Goal: Submit feedback/report problem

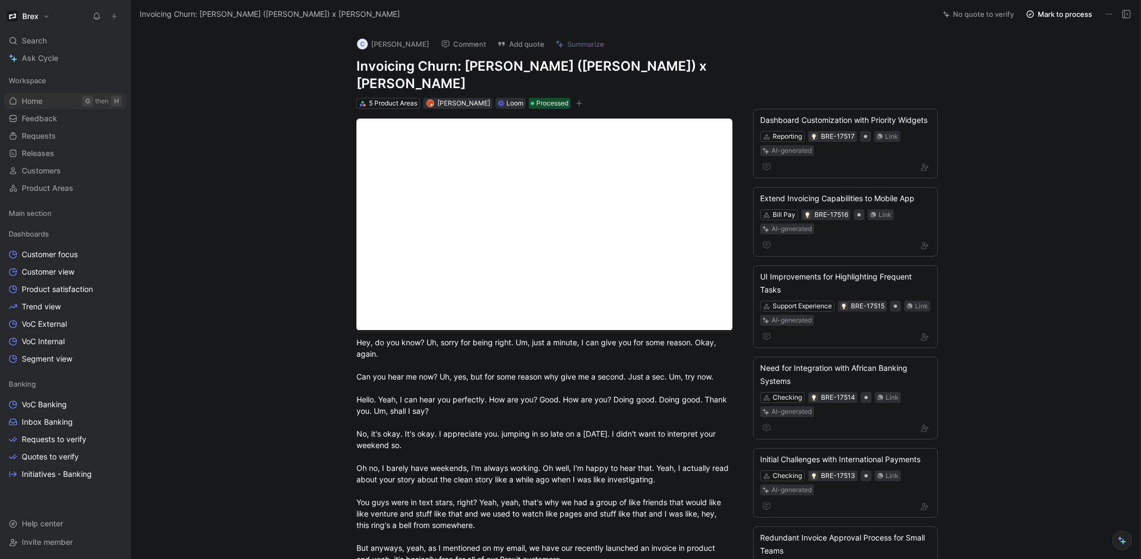
click at [51, 98] on link "Home G then H" at bounding box center [65, 101] width 122 height 16
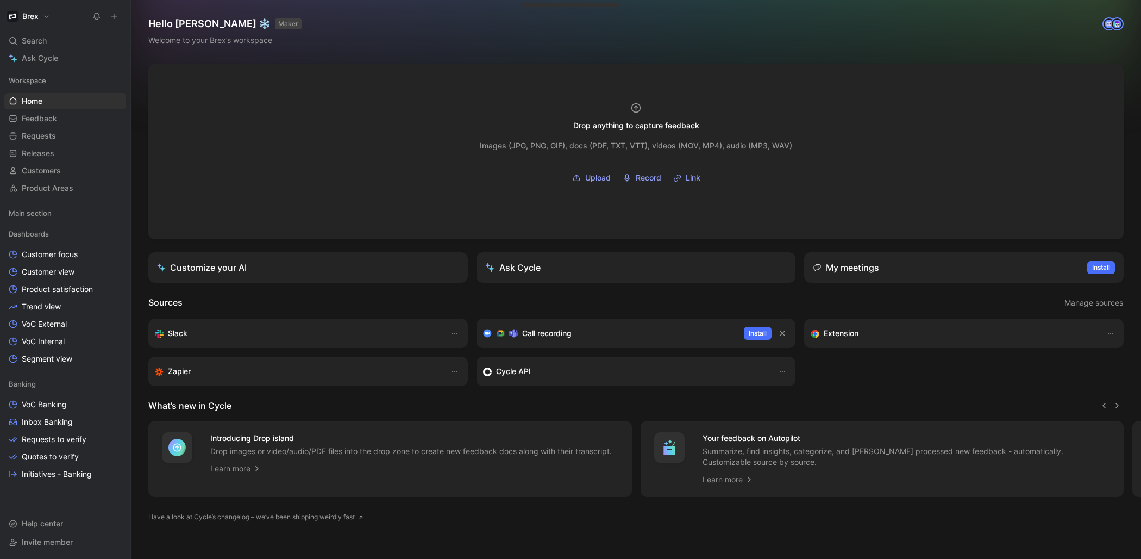
click at [375, 337] on div "Slack" at bounding box center [297, 333] width 285 height 13
click at [167, 327] on div "Slack" at bounding box center [297, 333] width 285 height 13
click at [448, 334] on button "button" at bounding box center [454, 333] width 13 height 13
click at [444, 357] on span "Learn more" at bounding box center [423, 356] width 40 height 9
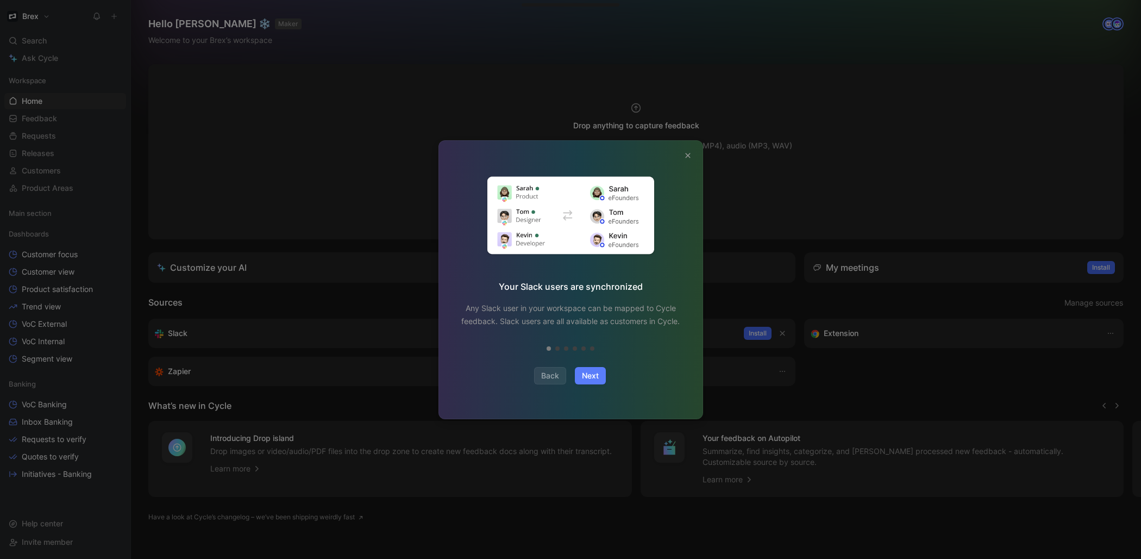
click at [597, 379] on span "Next" at bounding box center [590, 375] width 17 height 13
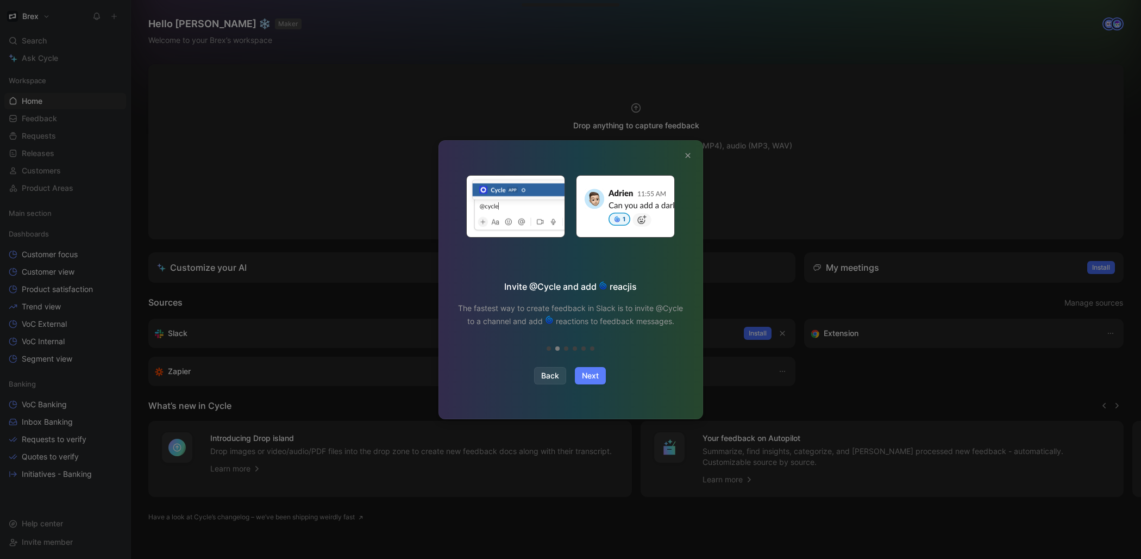
click at [597, 378] on span "Next" at bounding box center [590, 375] width 17 height 13
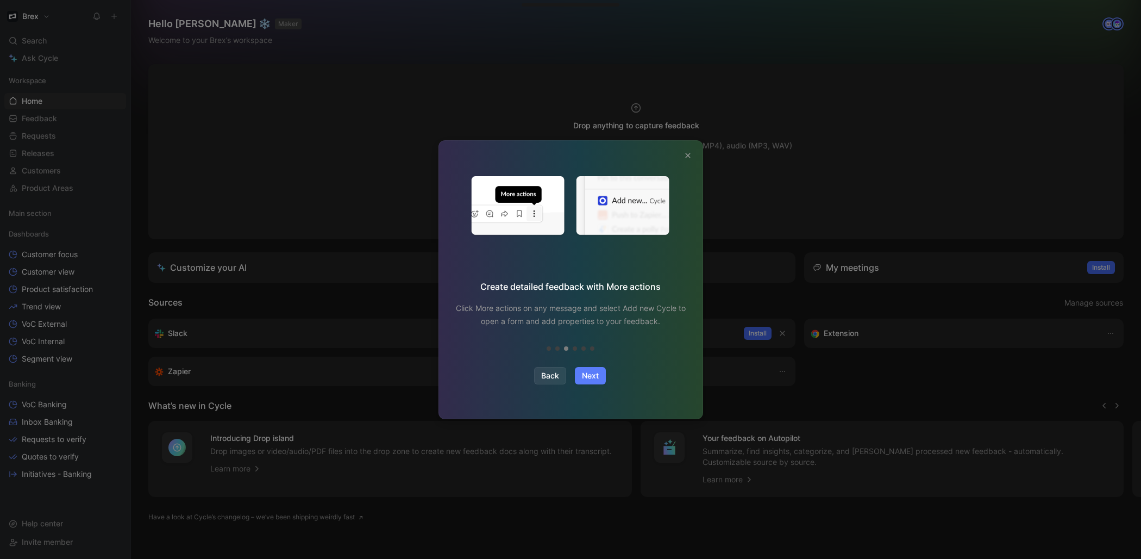
click at [597, 378] on span "Next" at bounding box center [590, 375] width 17 height 13
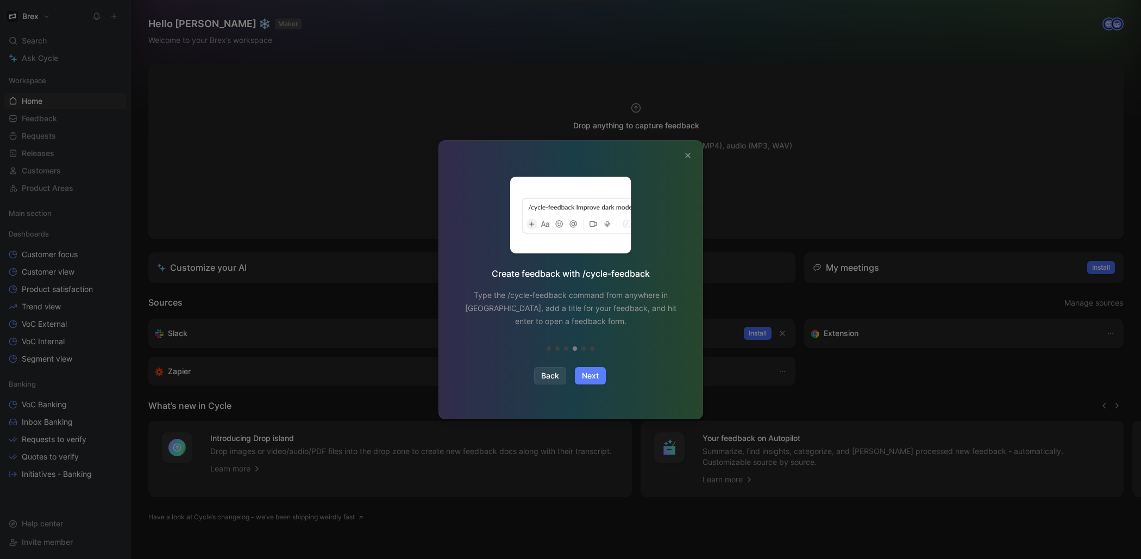
click at [596, 378] on span "Next" at bounding box center [590, 375] width 17 height 13
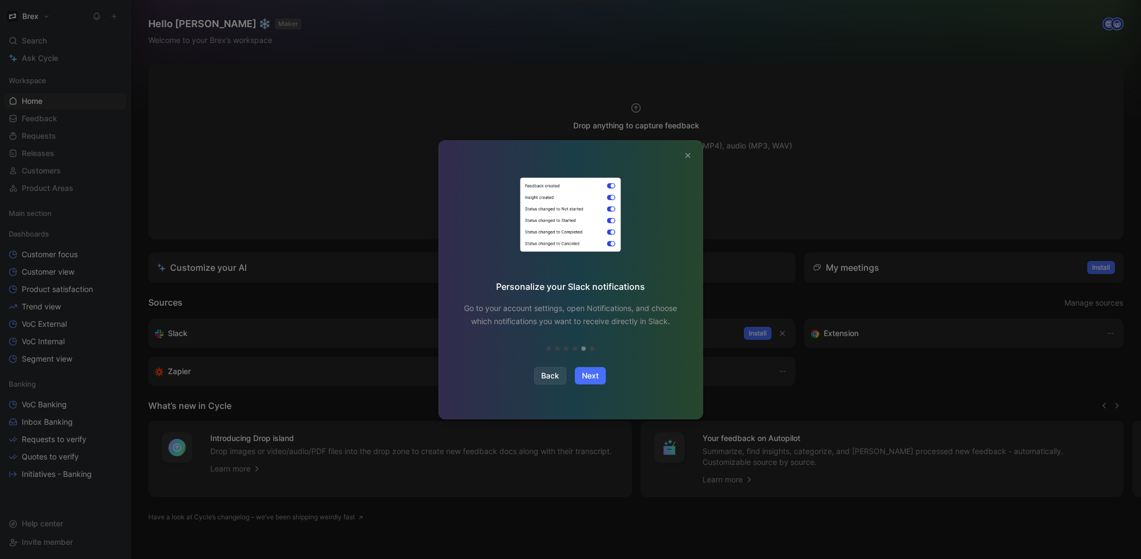
click at [682, 155] on button "button" at bounding box center [688, 155] width 13 height 13
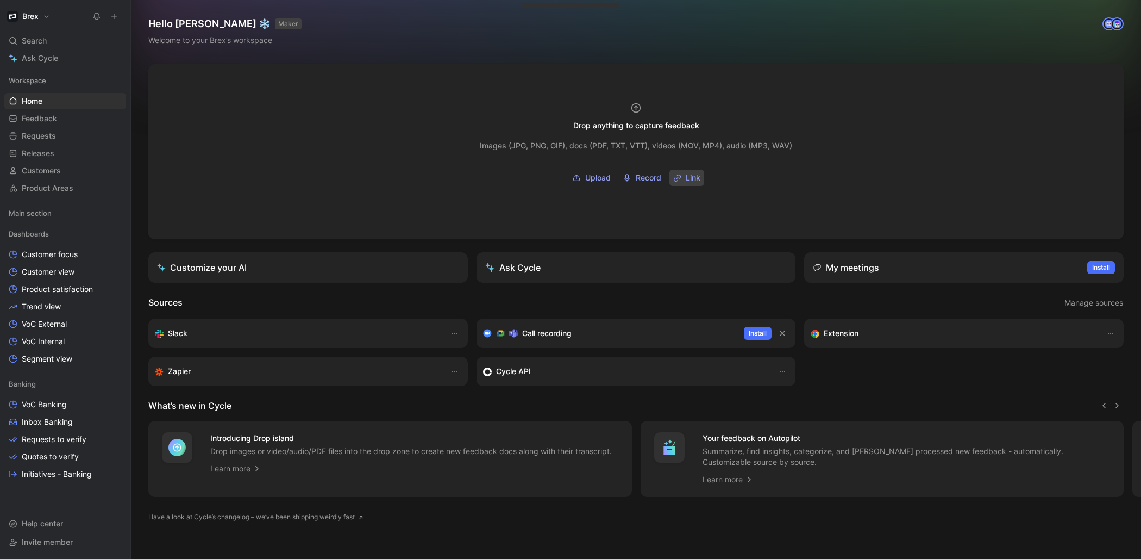
click at [678, 178] on button "Link" at bounding box center [687, 178] width 35 height 16
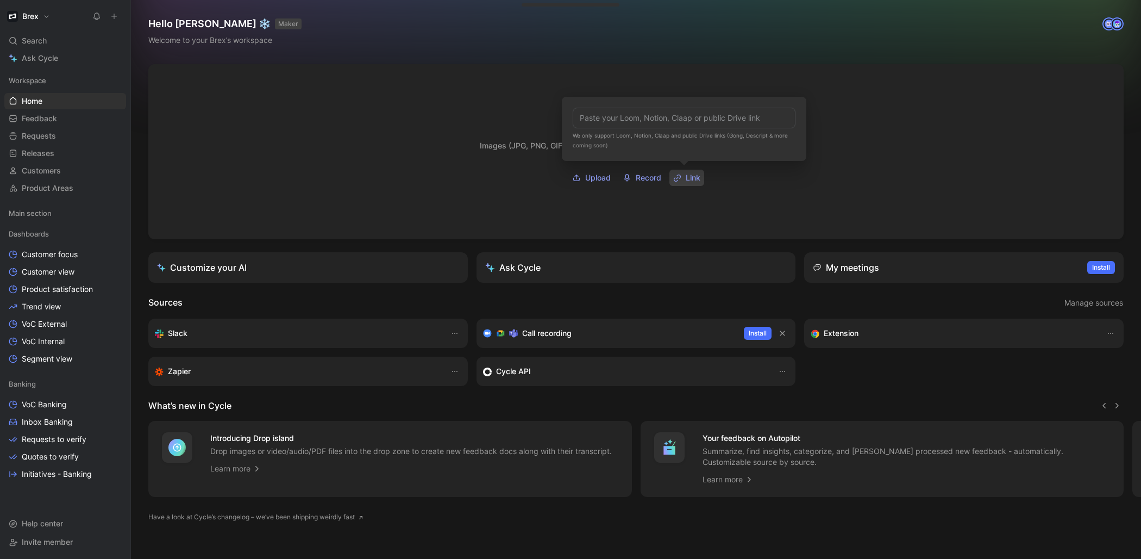
type input "[URL][DOMAIN_NAME]"
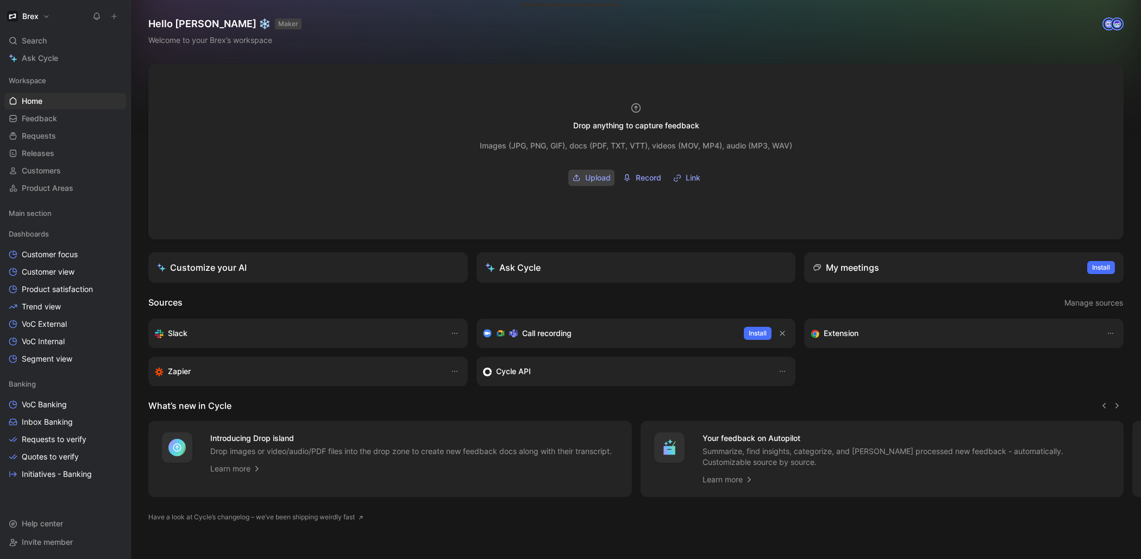
click at [595, 178] on span "Upload" at bounding box center [598, 177] width 26 height 13
click at [112, 19] on icon at bounding box center [114, 17] width 8 height 8
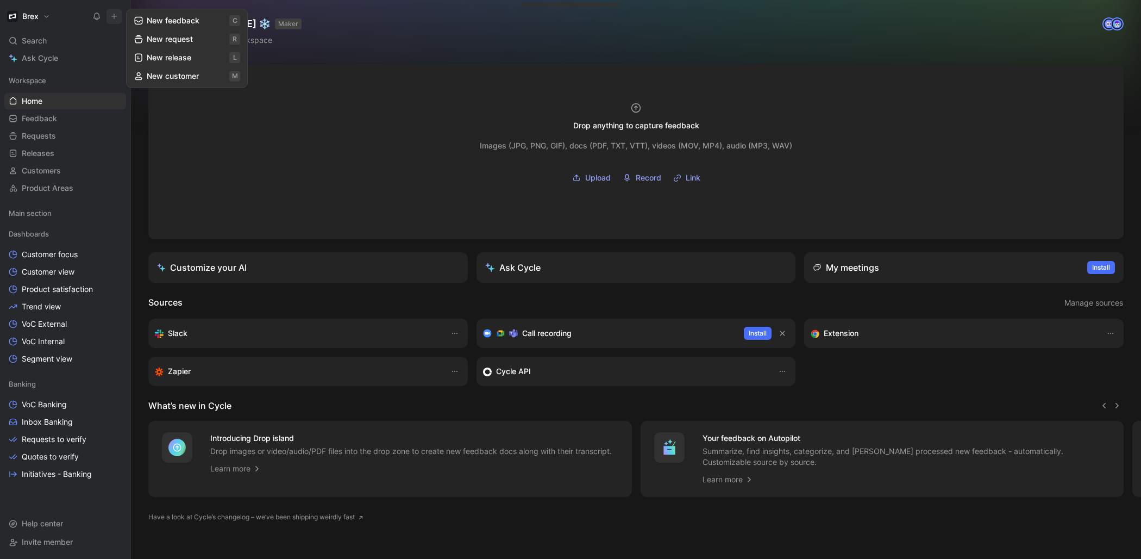
click at [188, 42] on button "New request r" at bounding box center [187, 39] width 116 height 18
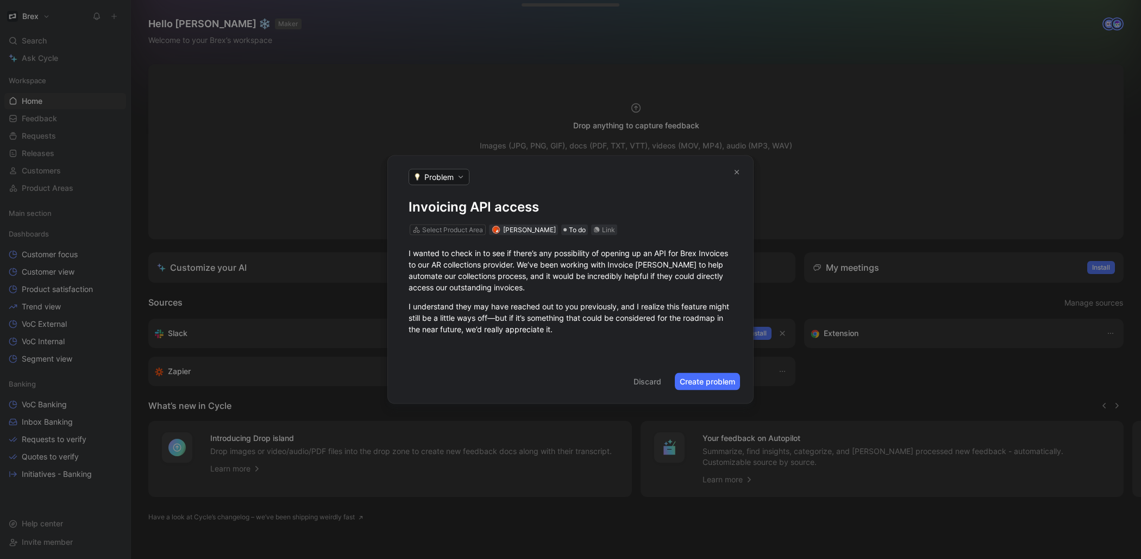
click at [714, 382] on button "Create problem" at bounding box center [707, 381] width 65 height 17
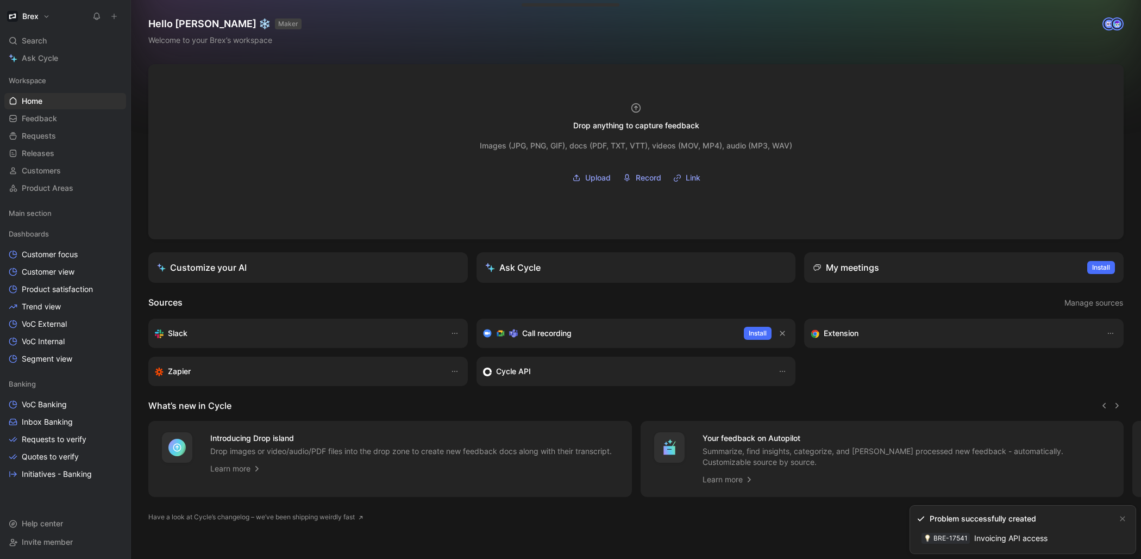
click at [115, 19] on icon at bounding box center [114, 17] width 8 height 8
click at [181, 41] on button "New request r" at bounding box center [187, 39] width 116 height 18
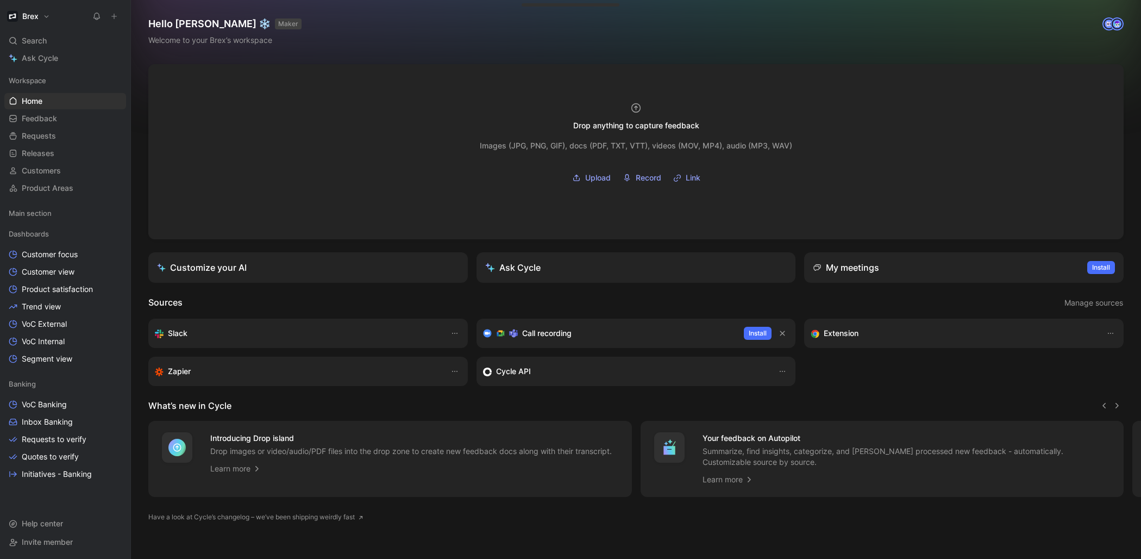
click at [113, 16] on icon at bounding box center [114, 17] width 8 height 8
click at [112, 22] on button at bounding box center [114, 16] width 15 height 15
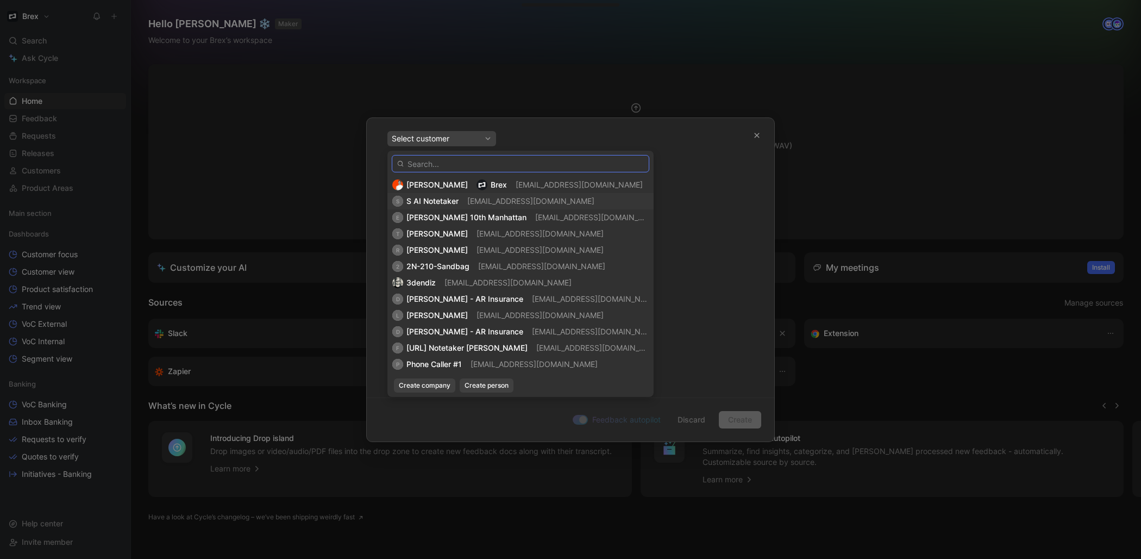
type input "T"
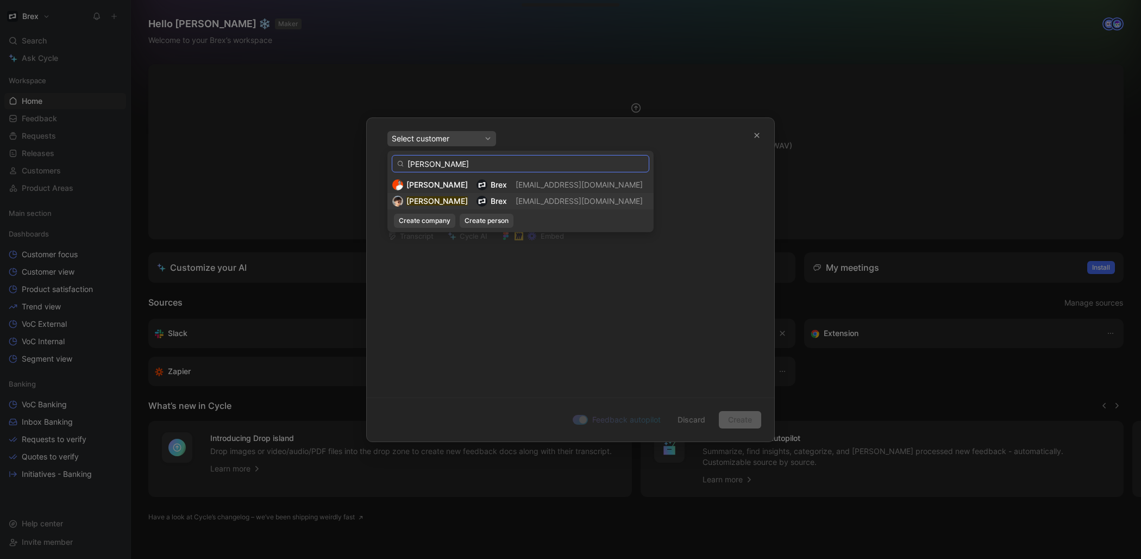
type input "[PERSON_NAME]"
click at [448, 199] on div "[PERSON_NAME] [PERSON_NAME] [EMAIL_ADDRESS][PERSON_NAME][DOMAIN_NAME]" at bounding box center [520, 201] width 257 height 13
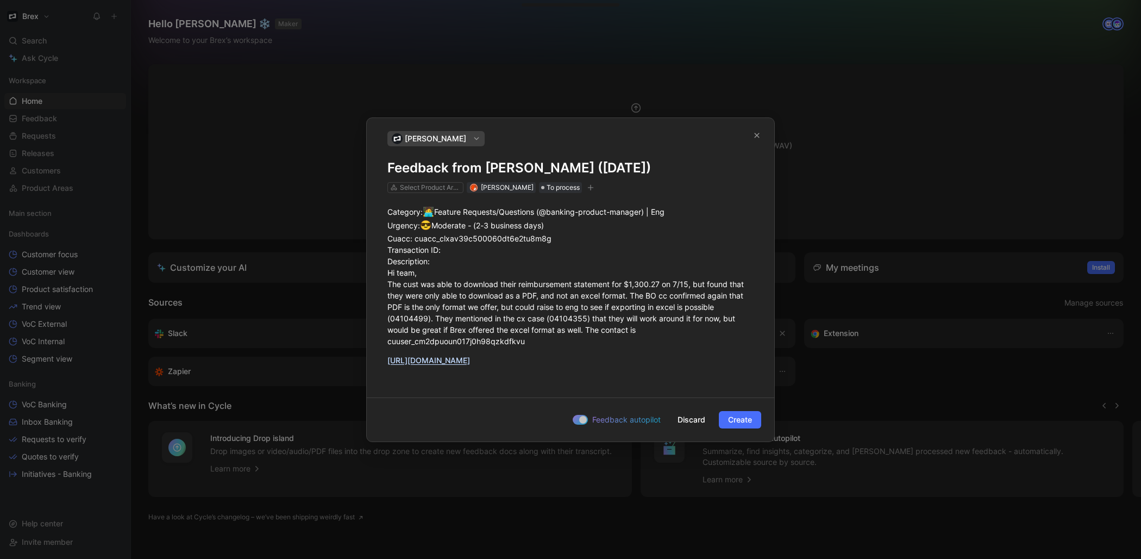
click at [748, 426] on span "Create" at bounding box center [740, 419] width 24 height 13
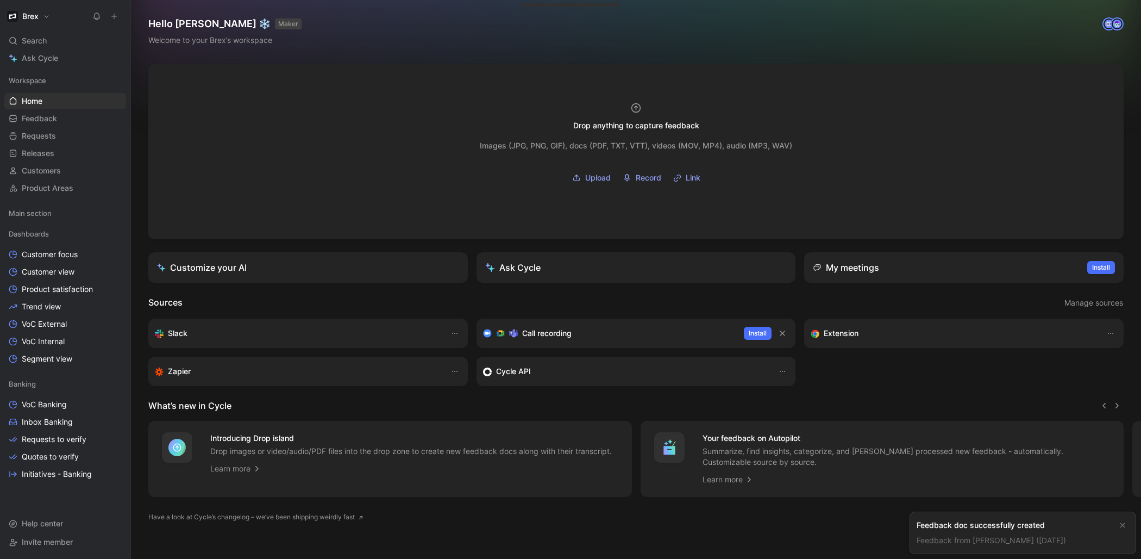
click at [958, 542] on link "Feedback from [PERSON_NAME] ([DATE])" at bounding box center [991, 539] width 149 height 9
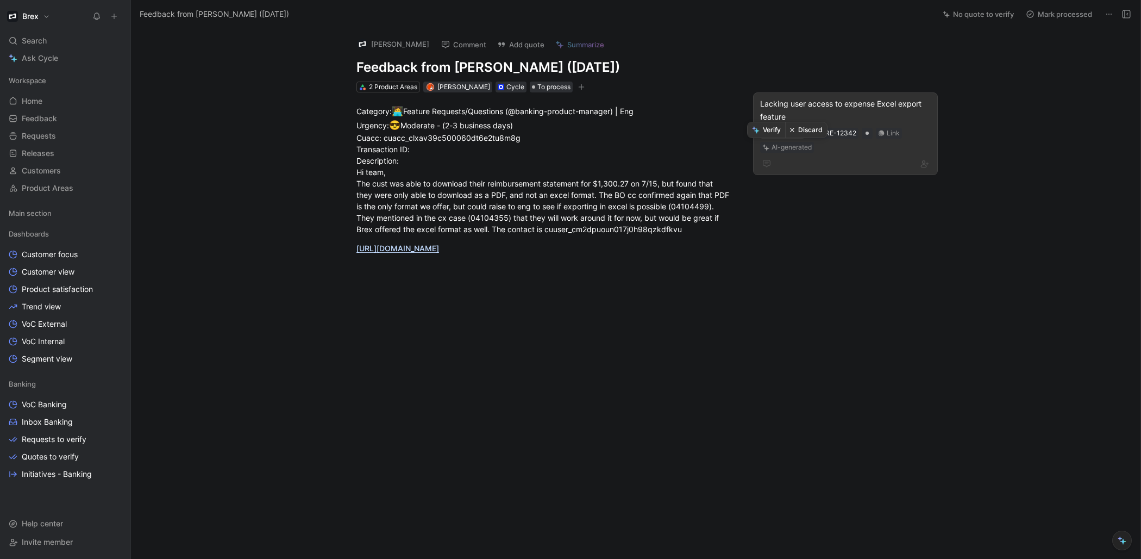
click at [788, 133] on button "Discard" at bounding box center [806, 129] width 42 height 15
click at [831, 106] on div "Reporting" at bounding box center [845, 102] width 171 height 11
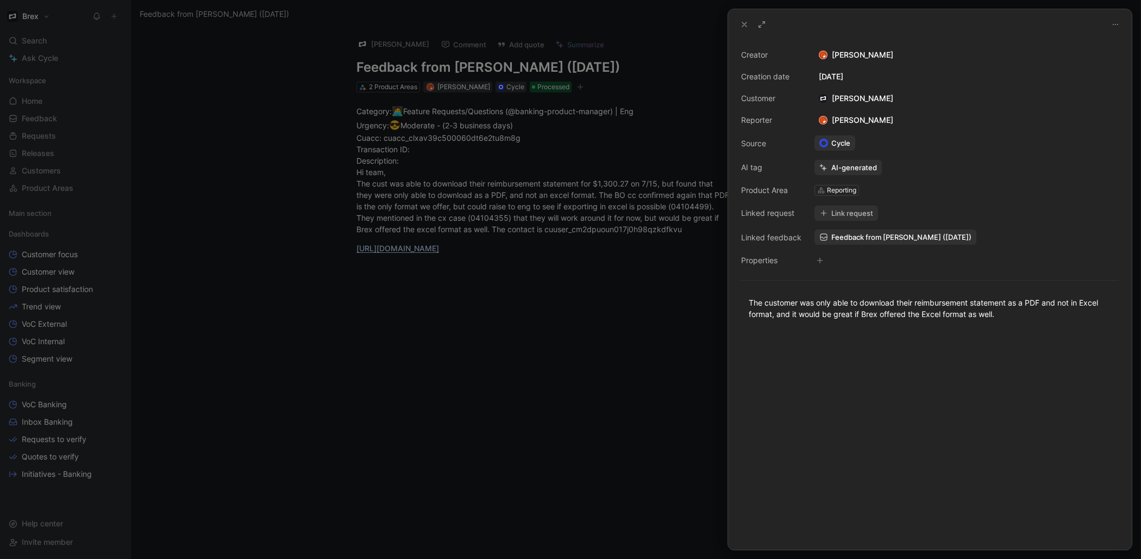
click at [666, 86] on div at bounding box center [570, 279] width 1141 height 559
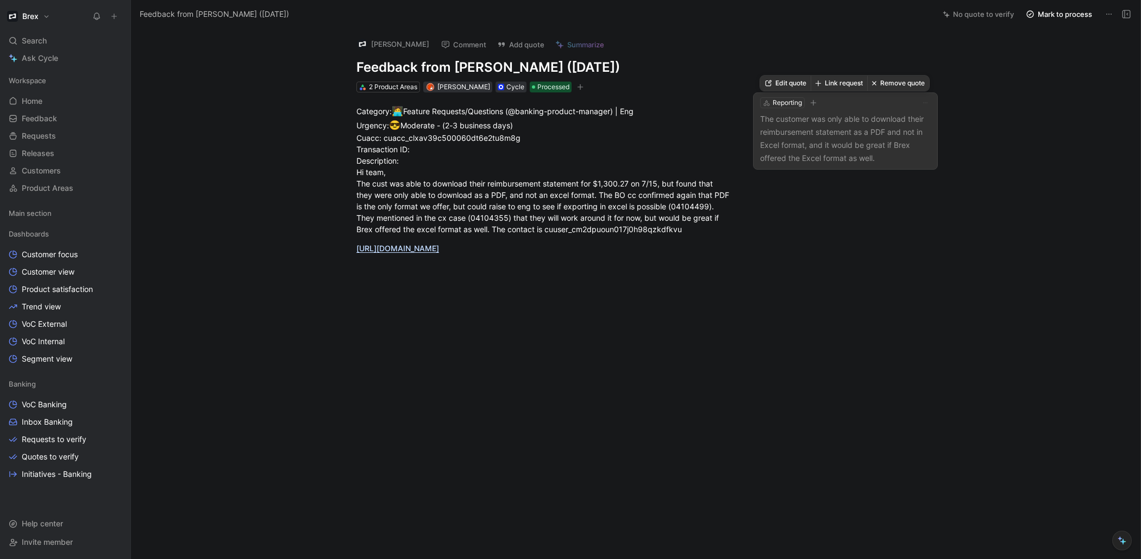
click at [864, 103] on div "Reporting" at bounding box center [845, 102] width 171 height 11
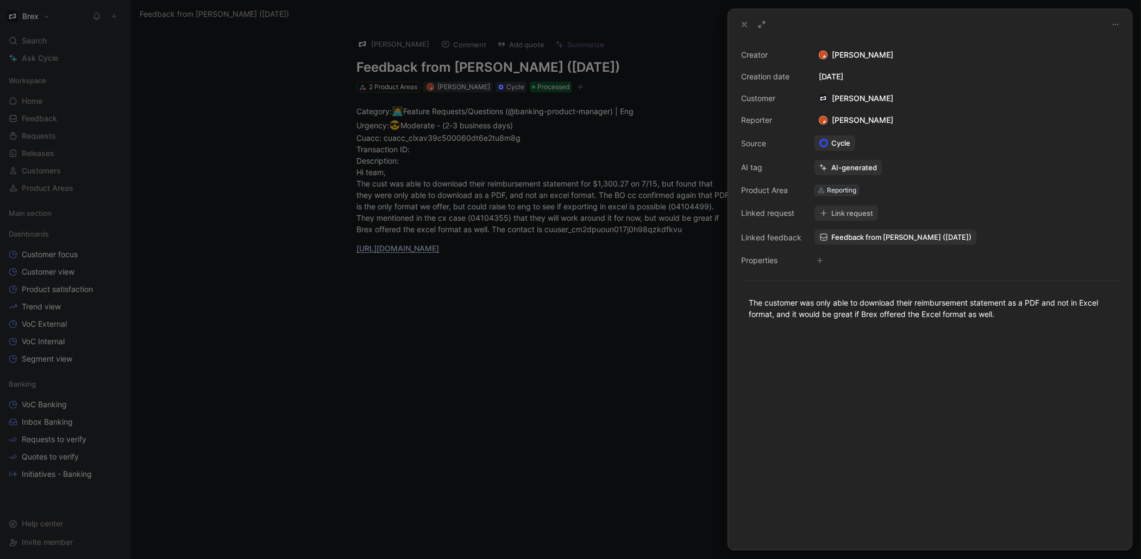
click at [844, 189] on div "Reporting" at bounding box center [841, 190] width 29 height 11
click at [843, 192] on div "Reporting" at bounding box center [841, 190] width 29 height 11
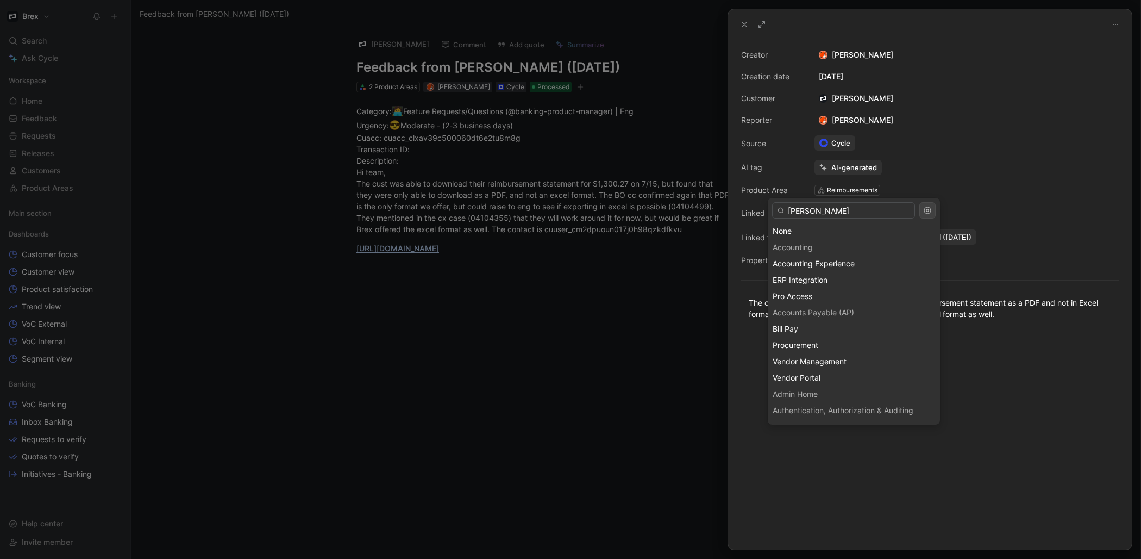
type input "[PERSON_NAME]"
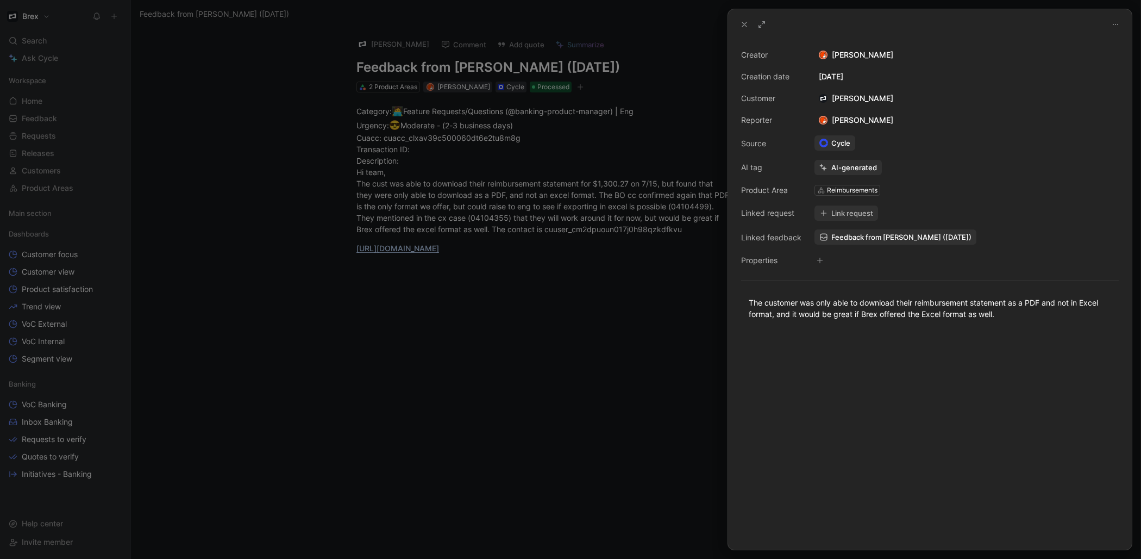
click at [856, 218] on button "Link request" at bounding box center [847, 212] width 64 height 15
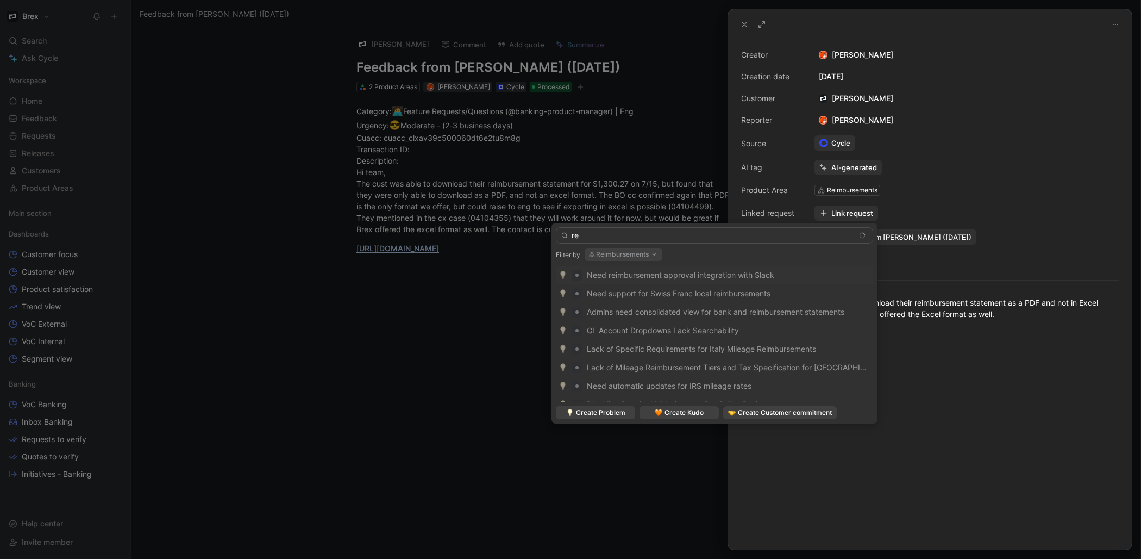
type input "r"
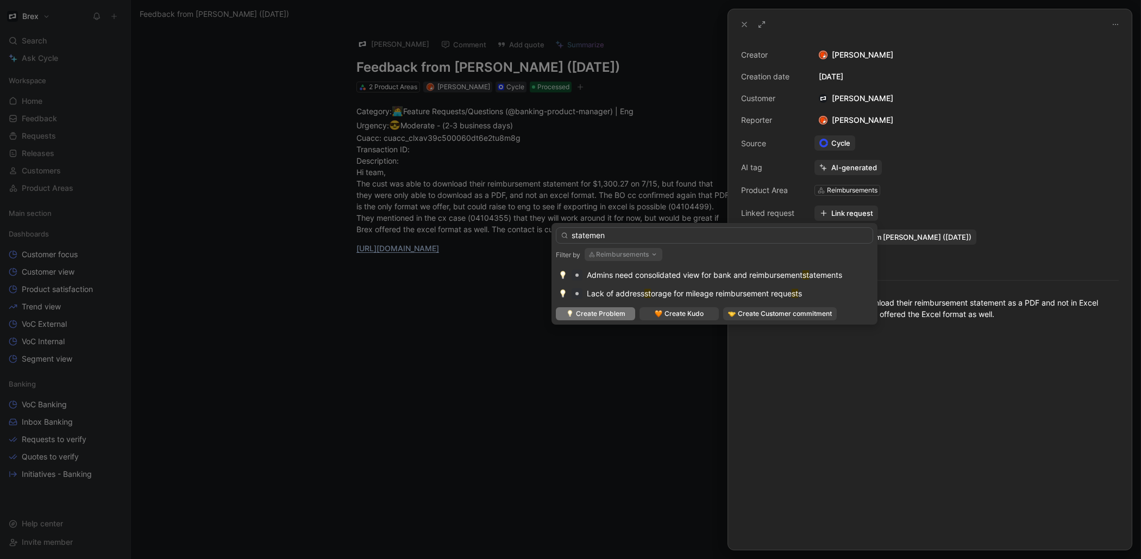
type input "statement"
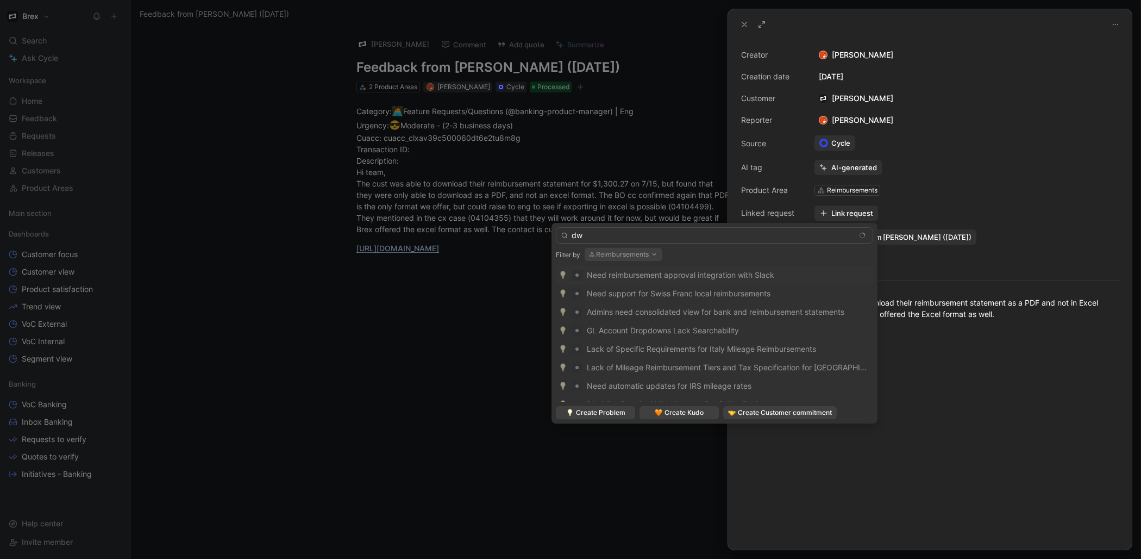
type input "d"
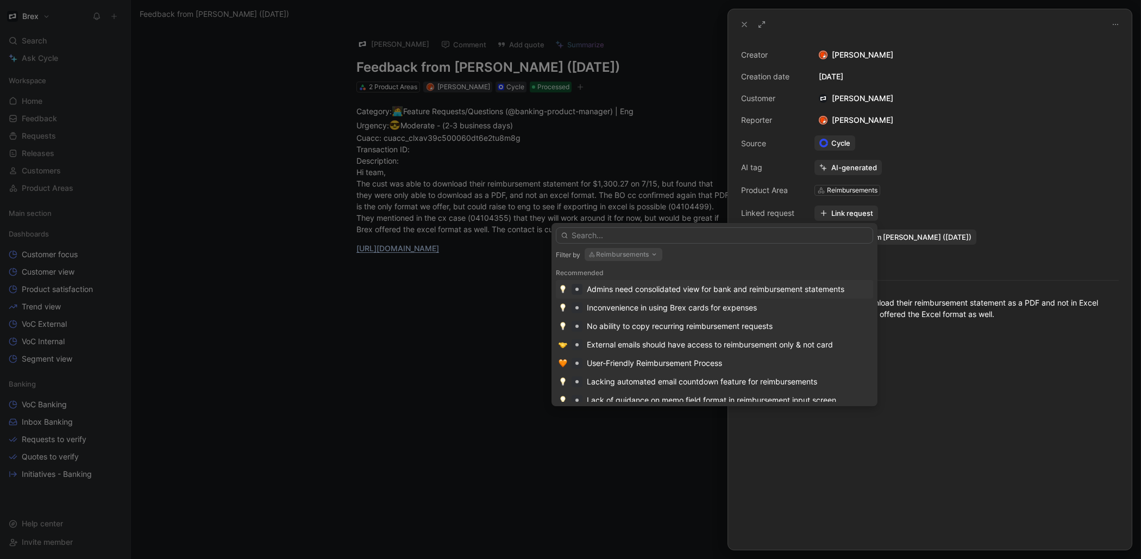
type input "P"
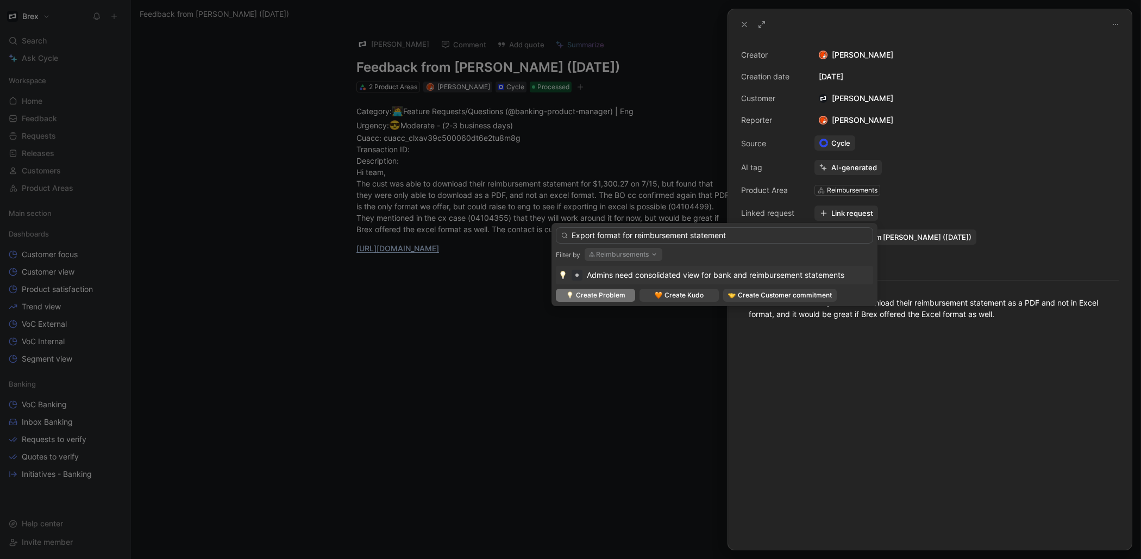
type input "Export format for reimbursement statement"
click at [623, 301] on div "Admins need consolidated view for bank and reimbursement statements Create Prob…" at bounding box center [714, 286] width 317 height 40
click at [618, 300] on span "Create Problem" at bounding box center [600, 295] width 49 height 11
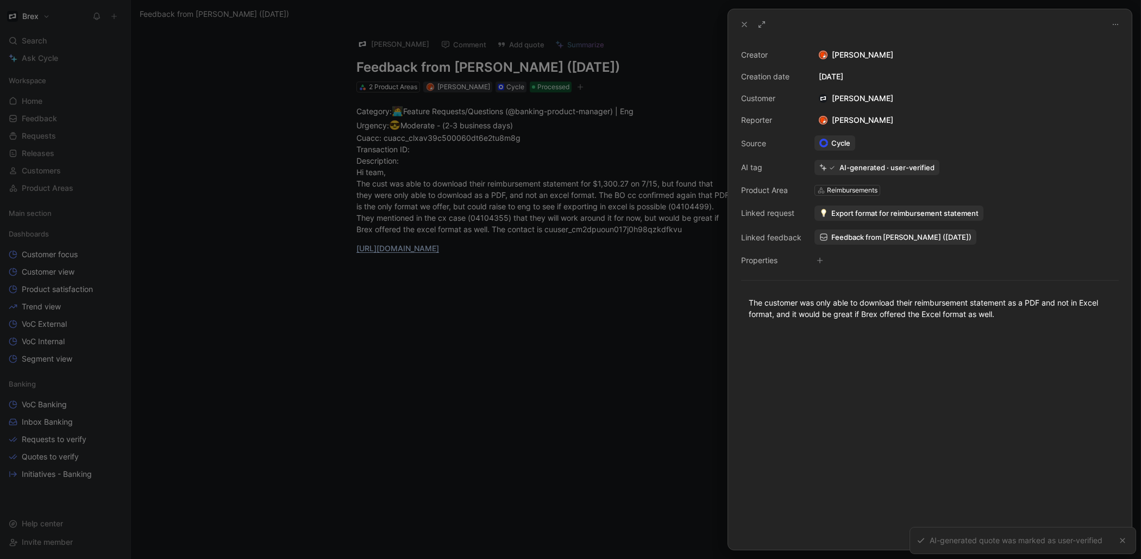
click at [640, 307] on div at bounding box center [570, 279] width 1141 height 559
